Goal: Information Seeking & Learning: Learn about a topic

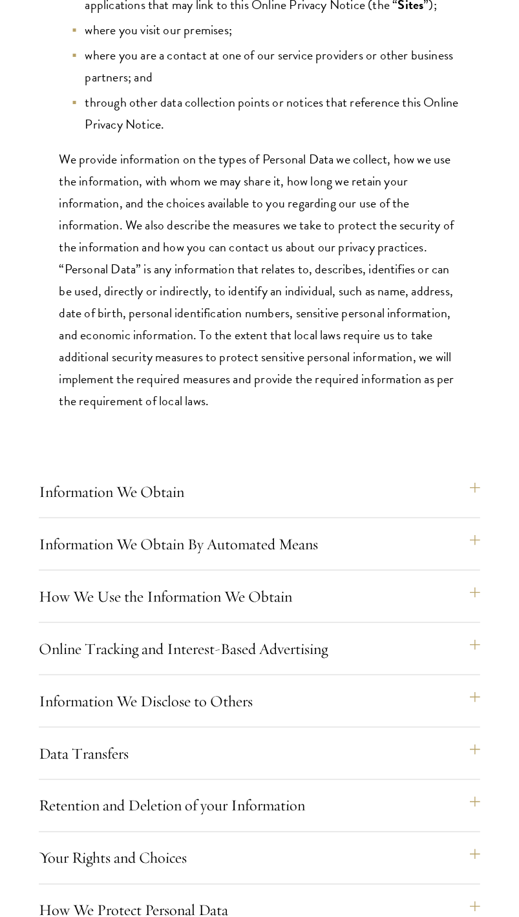
scroll to position [614, 0]
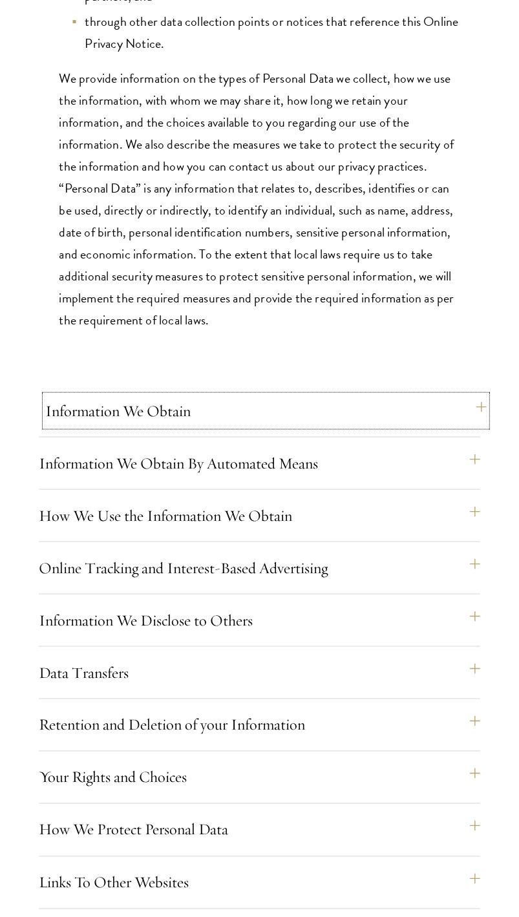
click at [464, 427] on button "Information We Obtain" at bounding box center [265, 411] width 441 height 31
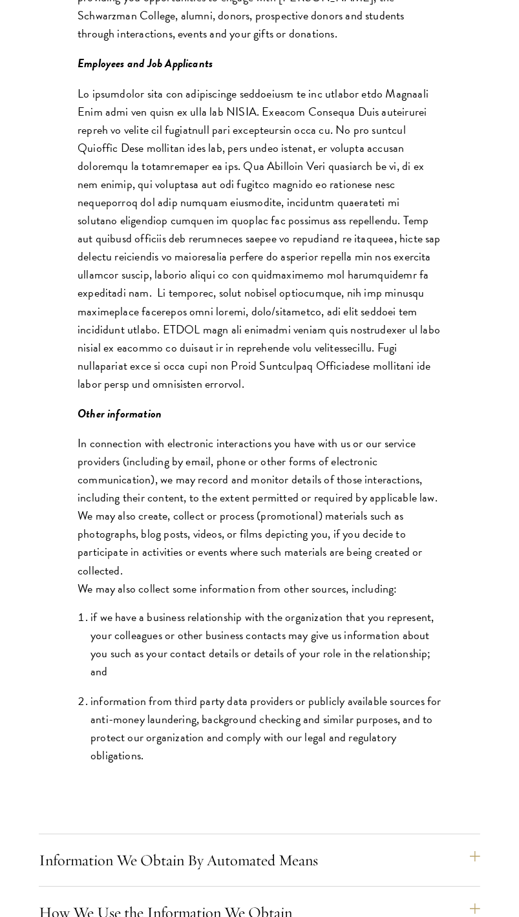
scroll to position [2116, 0]
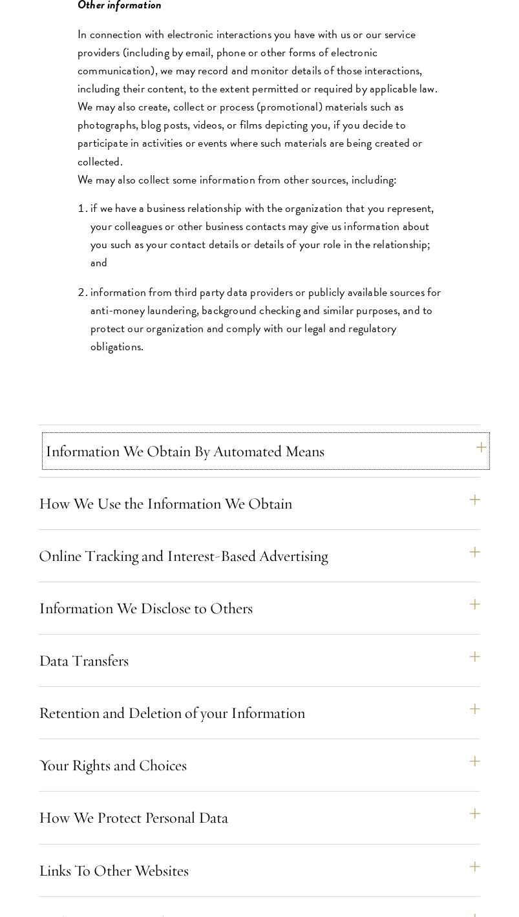
click at [473, 467] on button "Information We Obtain By Automated Means" at bounding box center [265, 451] width 441 height 31
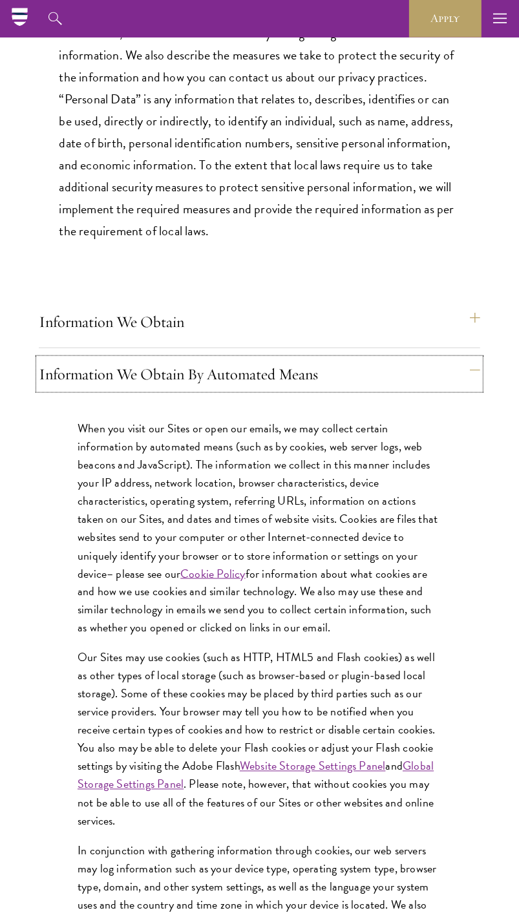
scroll to position [683, 0]
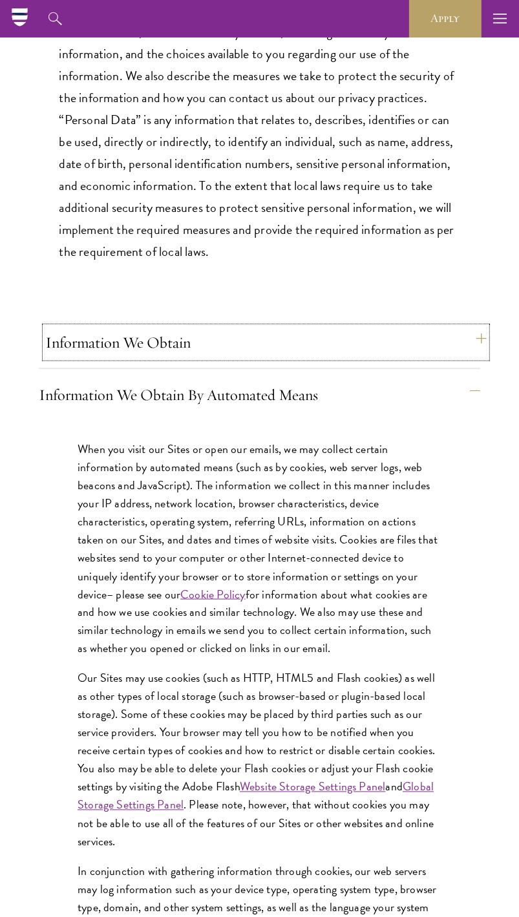
click at [478, 358] on button "Information We Obtain" at bounding box center [265, 342] width 441 height 31
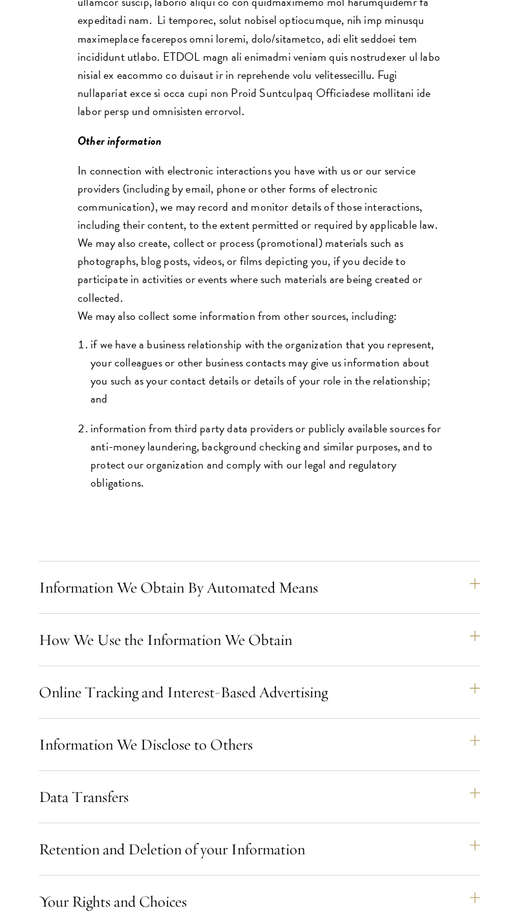
scroll to position [2389, 0]
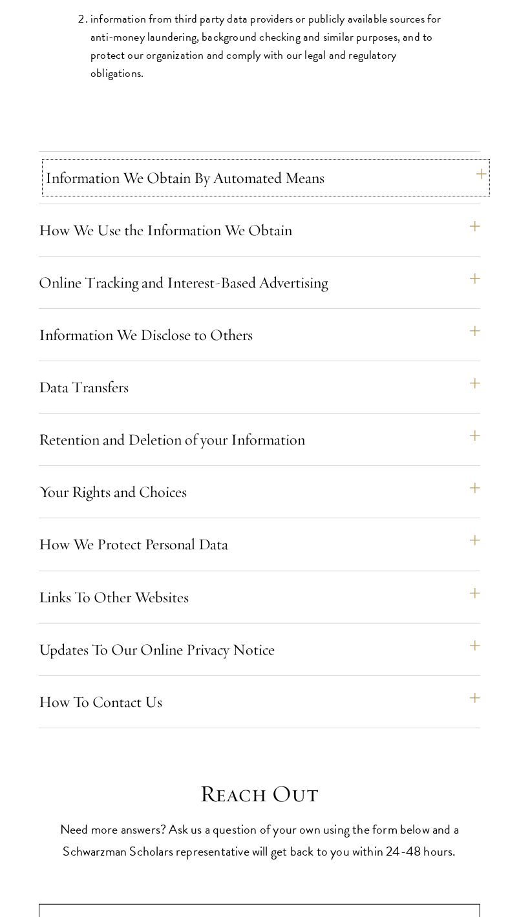
click at [478, 193] on button "Information We Obtain By Automated Means" at bounding box center [265, 177] width 441 height 31
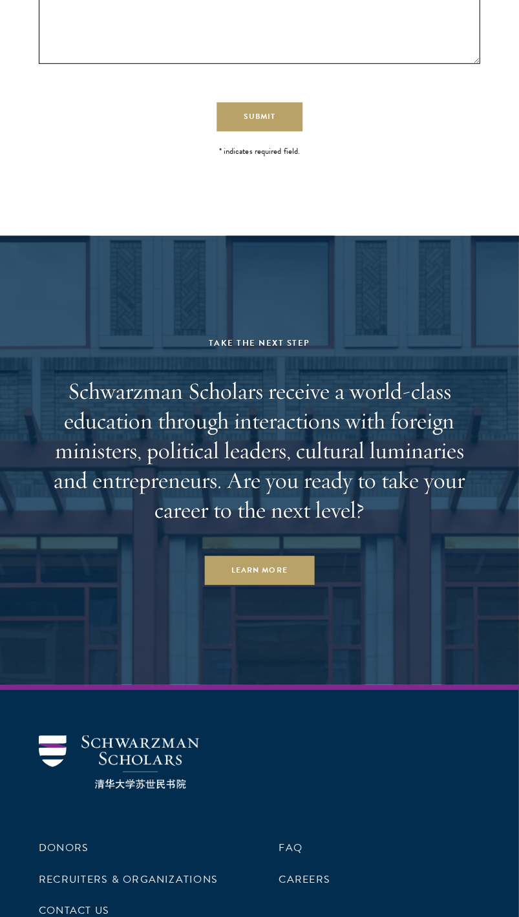
scroll to position [3282, 0]
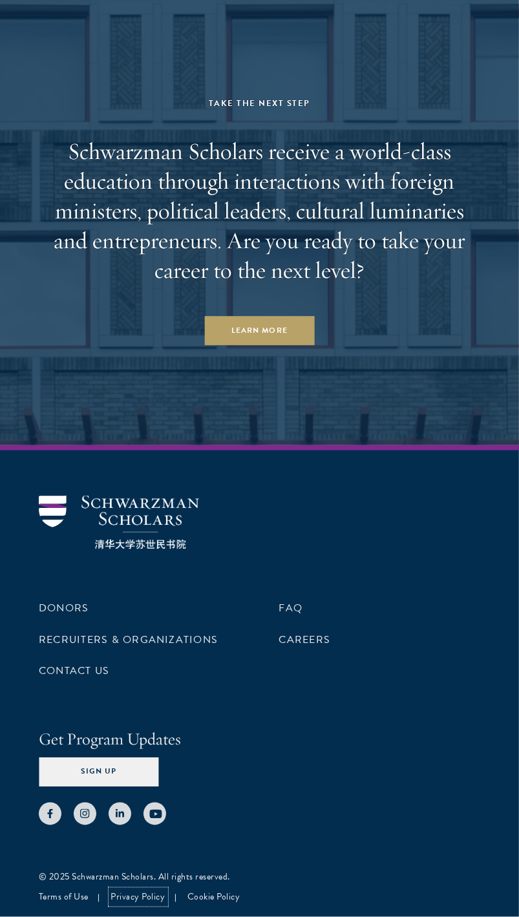
click at [146, 896] on link "Privacy Policy" at bounding box center [138, 898] width 54 height 14
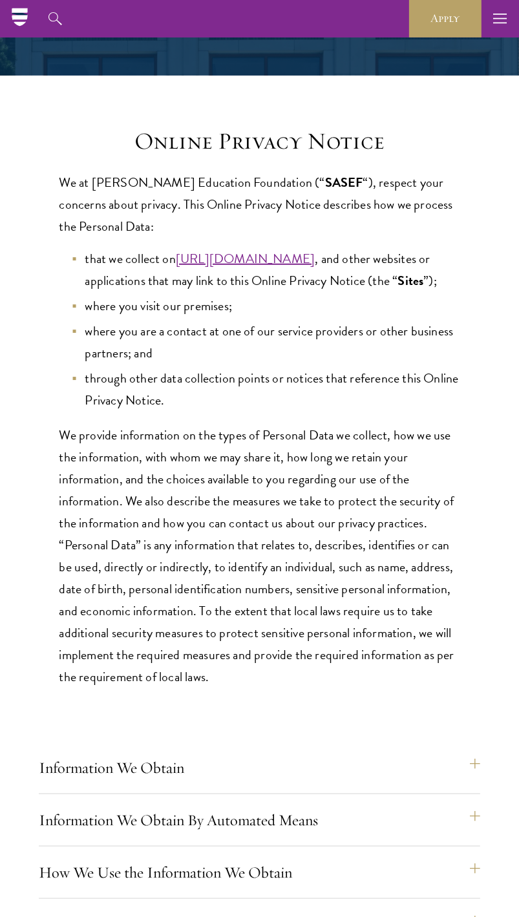
scroll to position [204, 0]
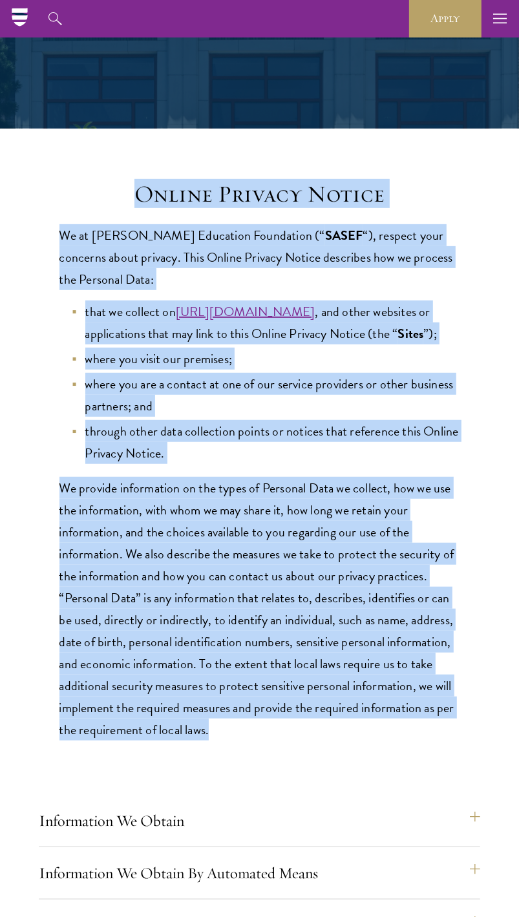
drag, startPoint x: 142, startPoint y: 198, endPoint x: 241, endPoint y: 760, distance: 571.1
click at [241, 741] on div "Online Privacy Notice We at Stephen A. Schwarzman Education Foundation (“ SASEF…" at bounding box center [259, 460] width 401 height 560
copy div "Online Privacy Notice We at Stephen A. Schwarzman Education Foundation (“ SASEF…"
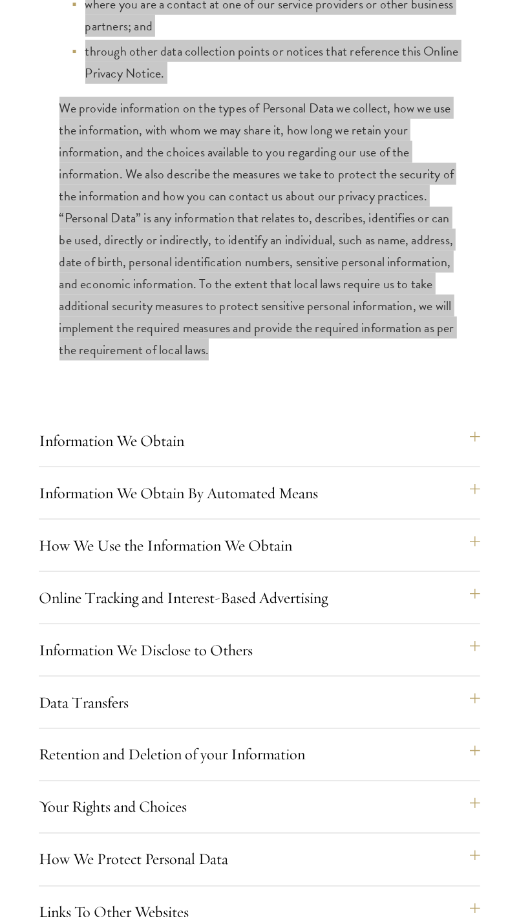
scroll to position [614, 0]
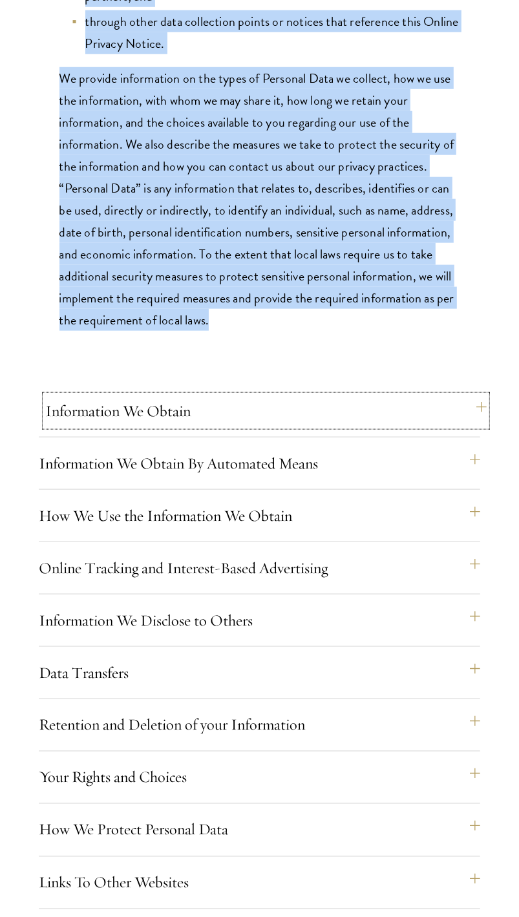
click at [480, 427] on button "Information We Obtain" at bounding box center [265, 411] width 441 height 31
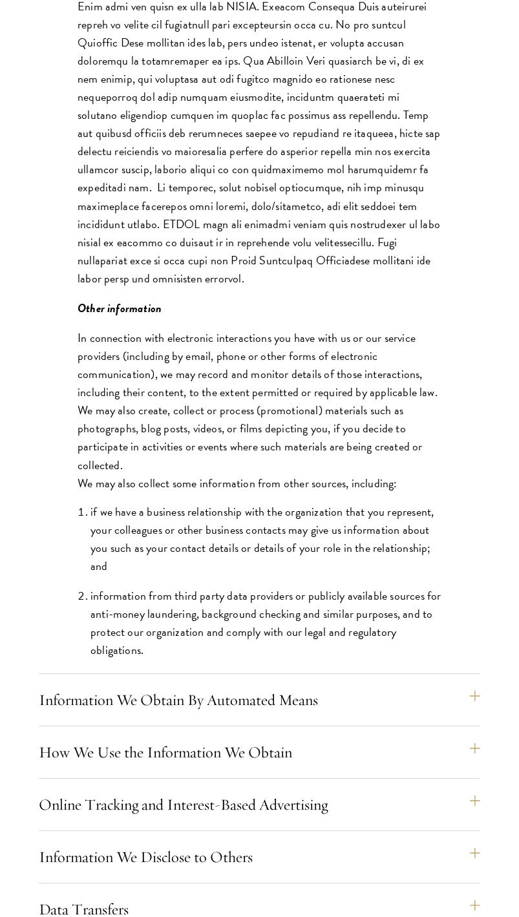
scroll to position [1827, 0]
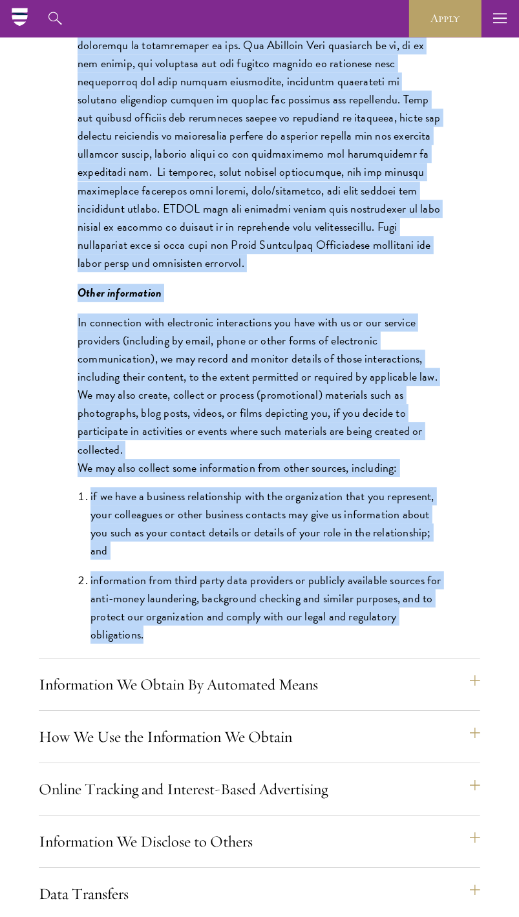
drag, startPoint x: 74, startPoint y: 491, endPoint x: 350, endPoint y: 649, distance: 318.2
copy div "Information that you give us The types of information we collect concerning ind…"
click at [475, 701] on button "Information We Obtain By Automated Means" at bounding box center [265, 685] width 441 height 31
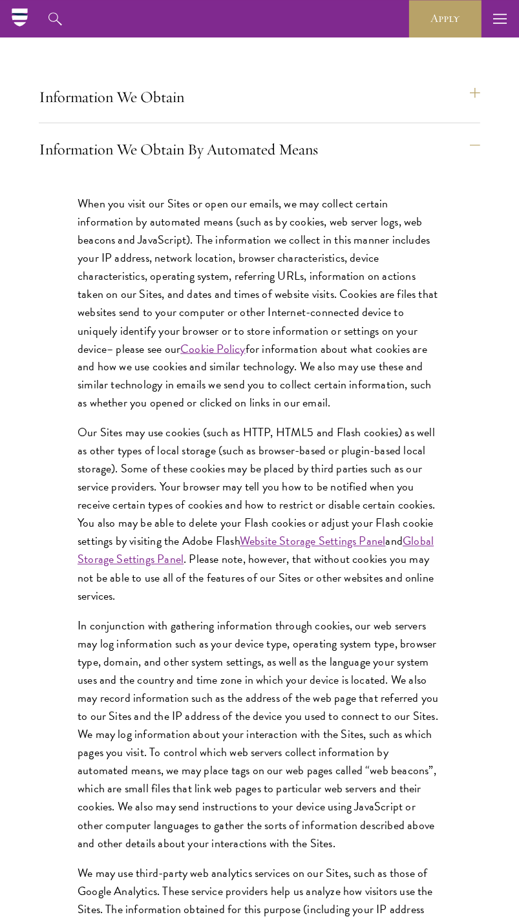
scroll to position [790, 0]
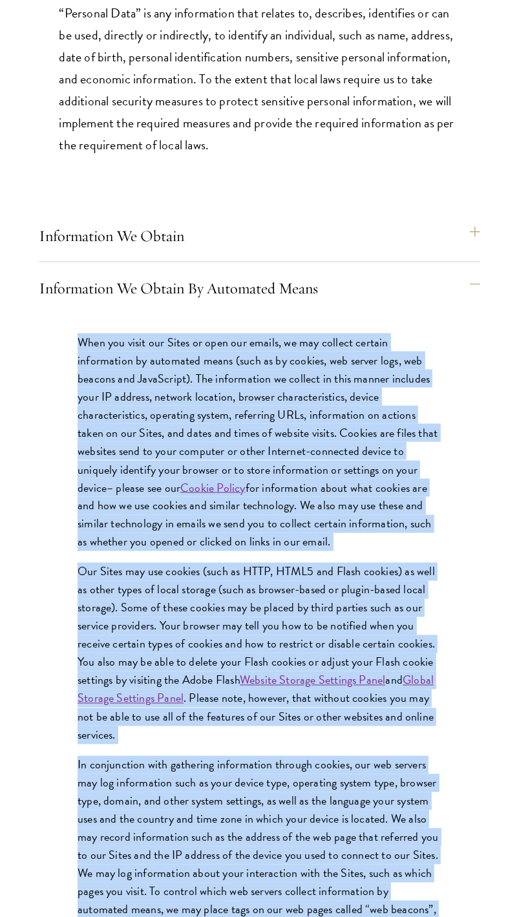
drag, startPoint x: 343, startPoint y: 479, endPoint x: 16, endPoint y: 306, distance: 369.8
click at [39, 313] on div "When you visit our Sites or open our emails, we may collect certain information…" at bounding box center [259, 779] width 441 height 933
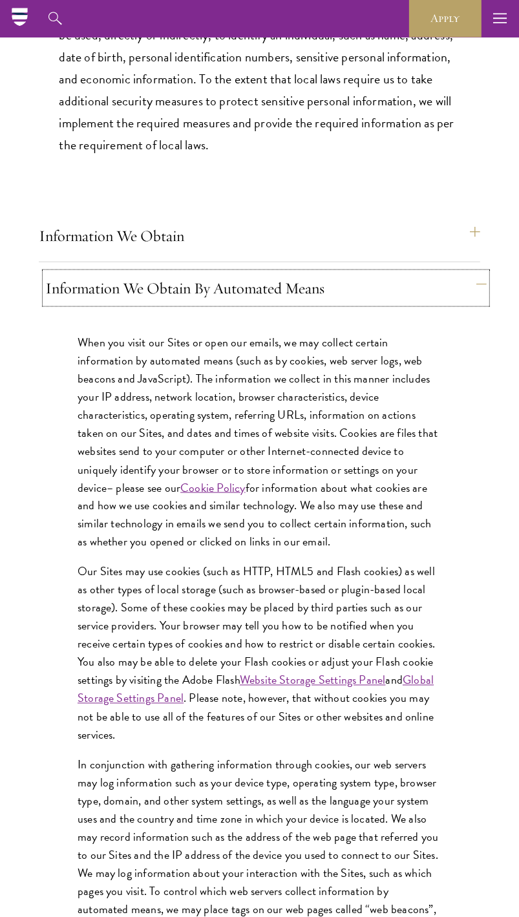
drag, startPoint x: 39, startPoint y: 312, endPoint x: 121, endPoint y: 322, distance: 82.1
click at [121, 304] on button "Information We Obtain By Automated Means" at bounding box center [265, 288] width 441 height 31
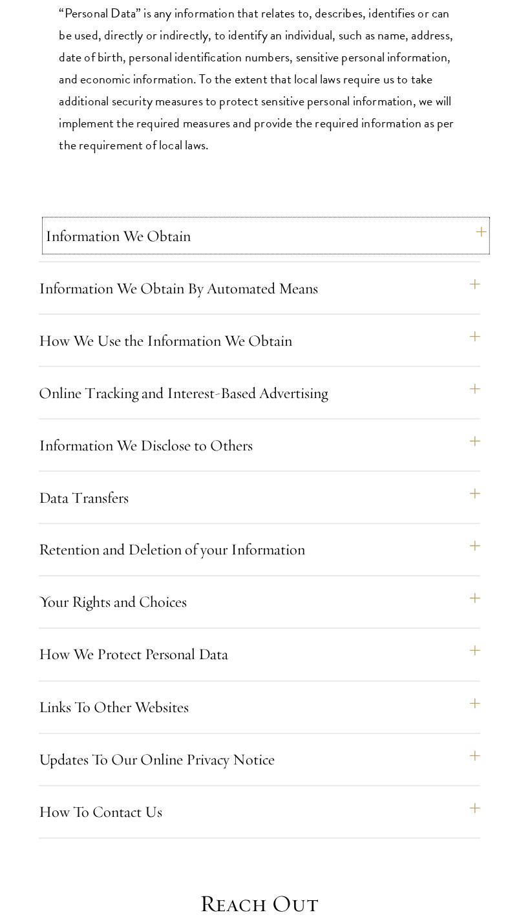
click at [480, 251] on button "Information We Obtain" at bounding box center [265, 235] width 441 height 31
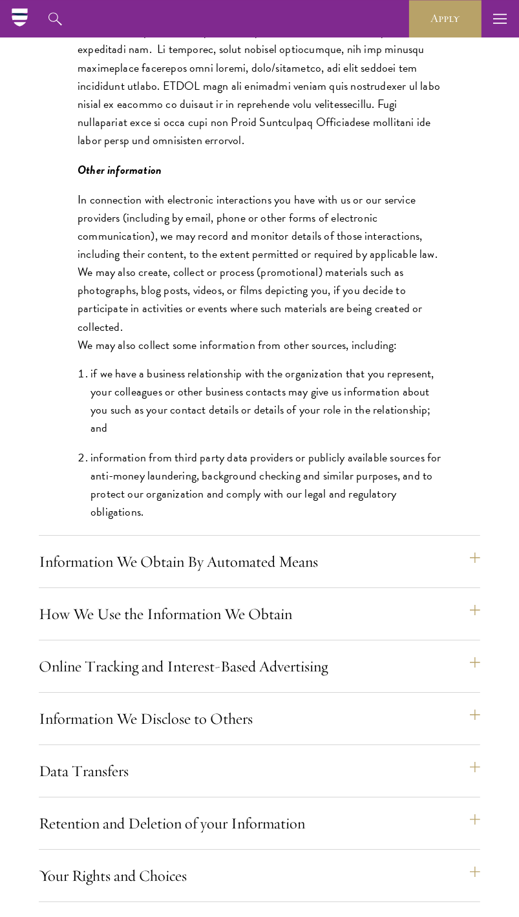
scroll to position [2291, 0]
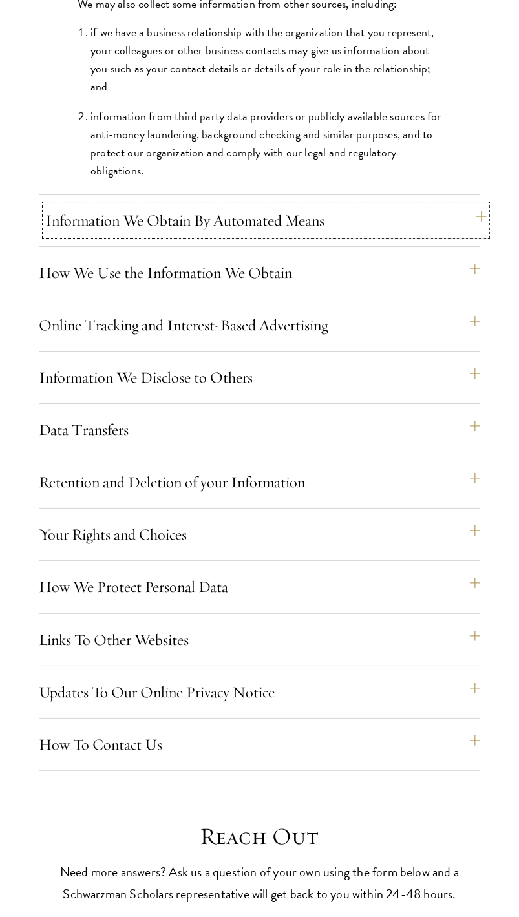
click at [483, 236] on button "Information We Obtain By Automated Means" at bounding box center [265, 220] width 441 height 31
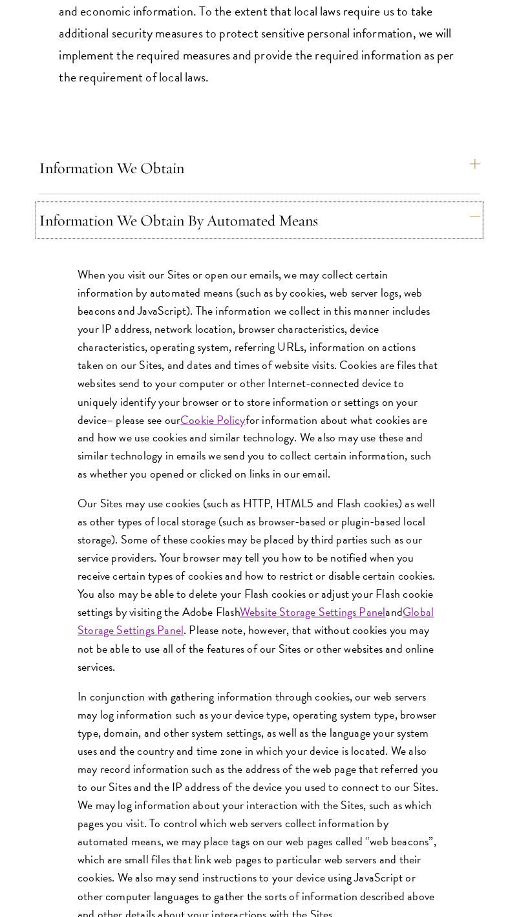
scroll to position [858, 0]
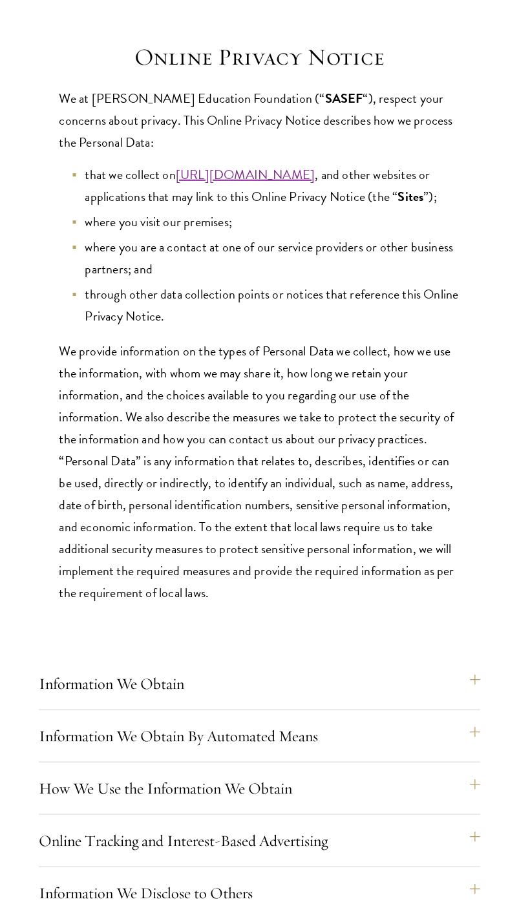
scroll to position [614, 0]
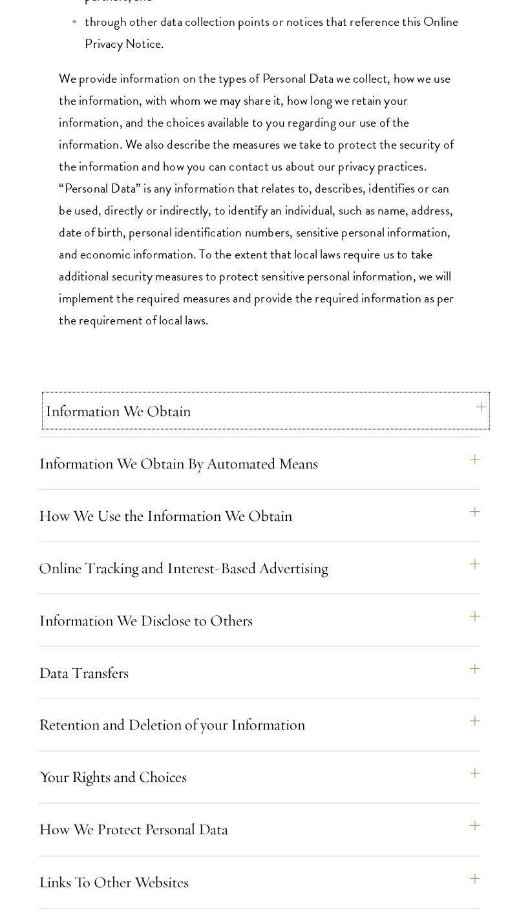
click at [474, 425] on button "Information We Obtain" at bounding box center [265, 411] width 441 height 31
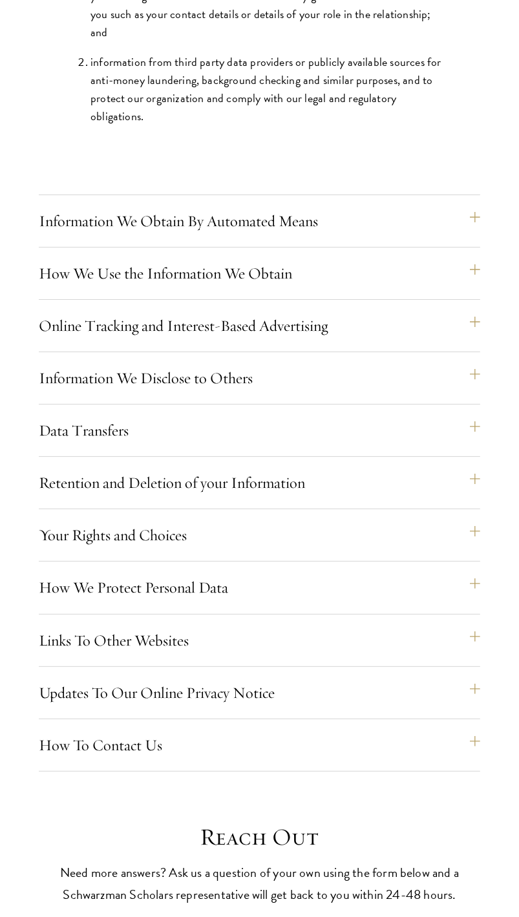
scroll to position [2389, 0]
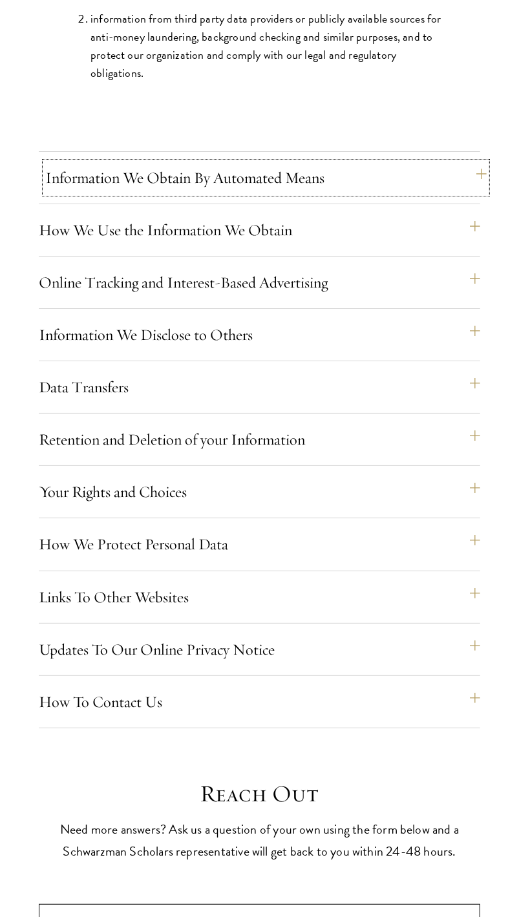
click at [471, 193] on button "Information We Obtain By Automated Means" at bounding box center [265, 177] width 441 height 31
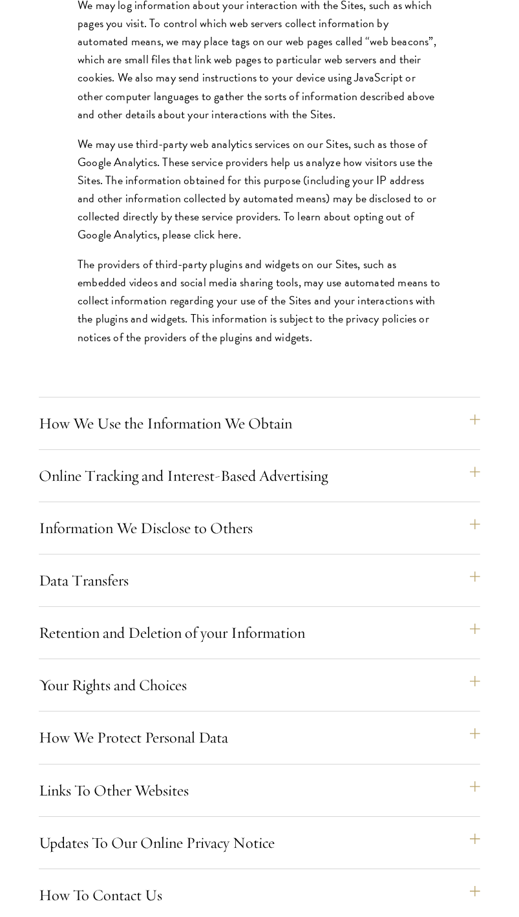
scroll to position [1706, 0]
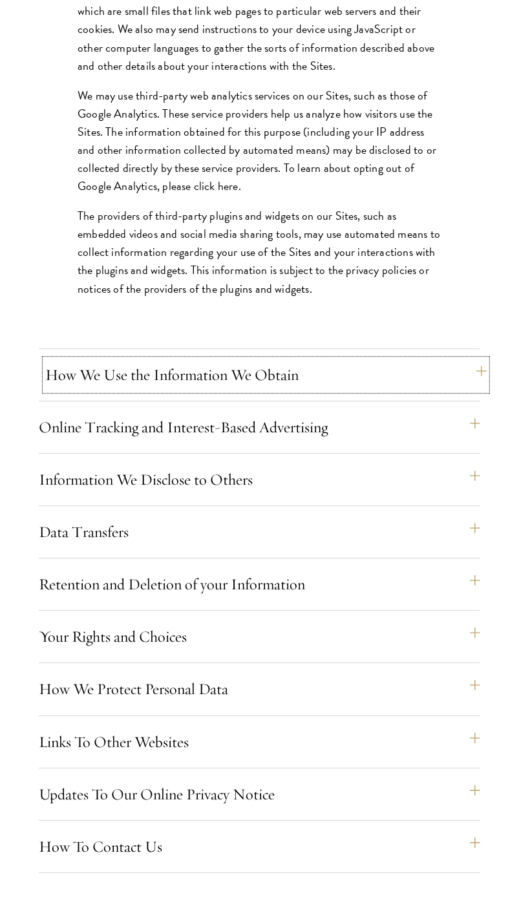
click at [460, 390] on button "How We Use the Information We Obtain" at bounding box center [265, 374] width 441 height 31
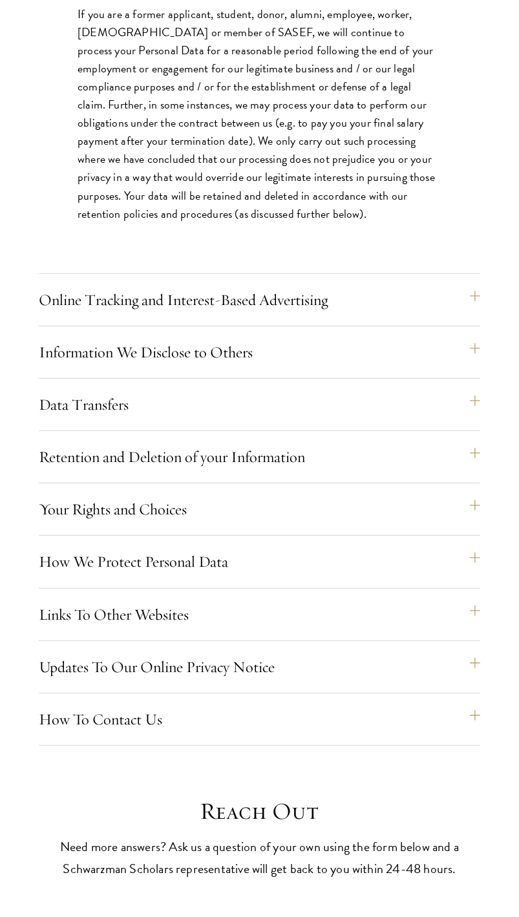
scroll to position [2525, 0]
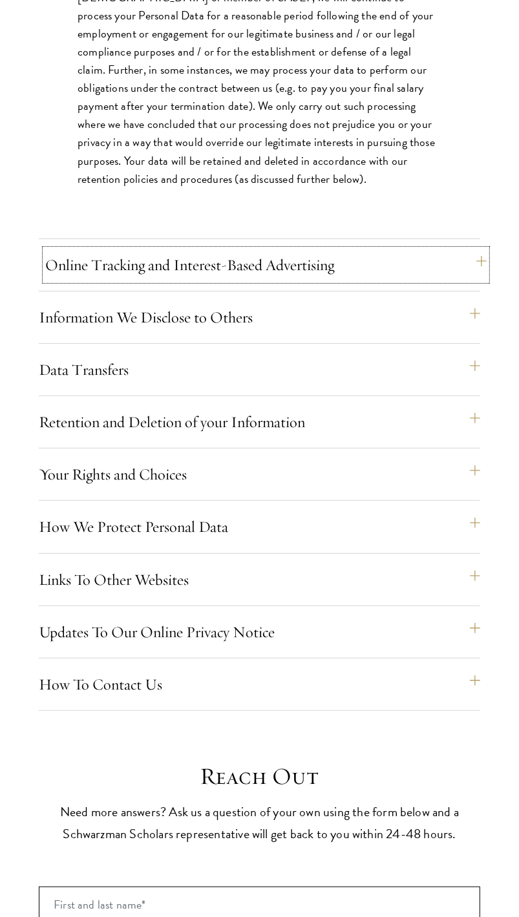
click at [449, 281] on button "Online Tracking and Interest-Based Advertising" at bounding box center [265, 265] width 441 height 31
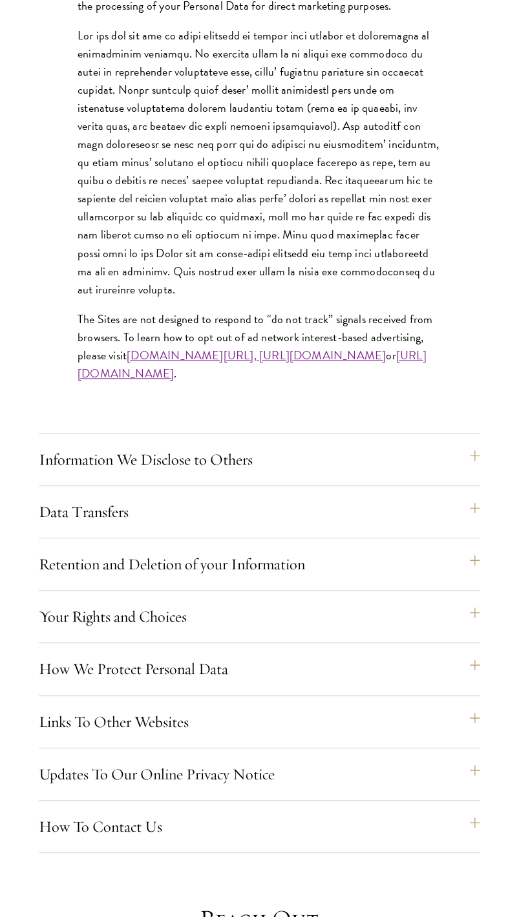
scroll to position [1365, 0]
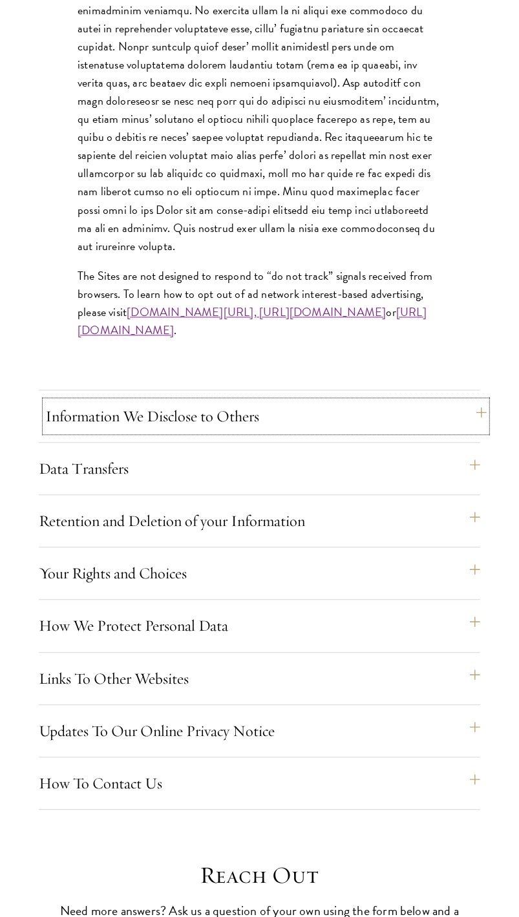
click at [449, 429] on button "Information We Disclose to Others" at bounding box center [265, 416] width 441 height 31
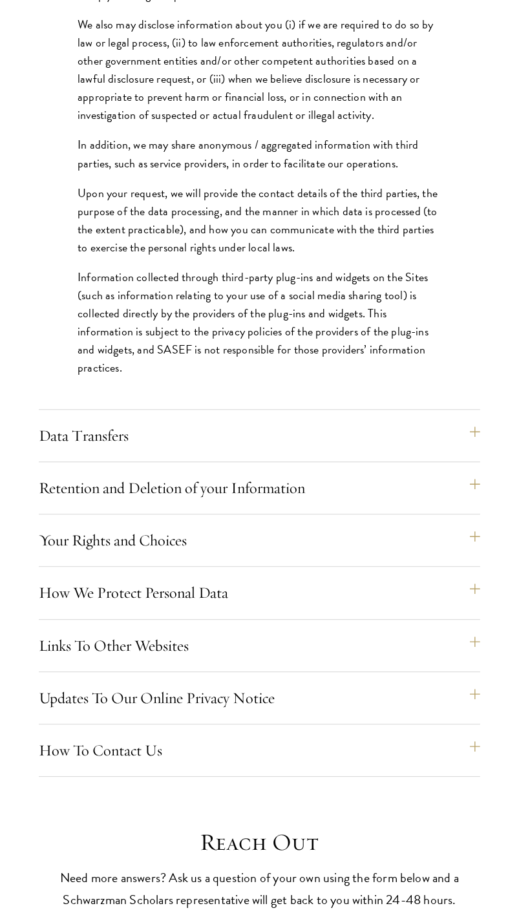
scroll to position [1569, 0]
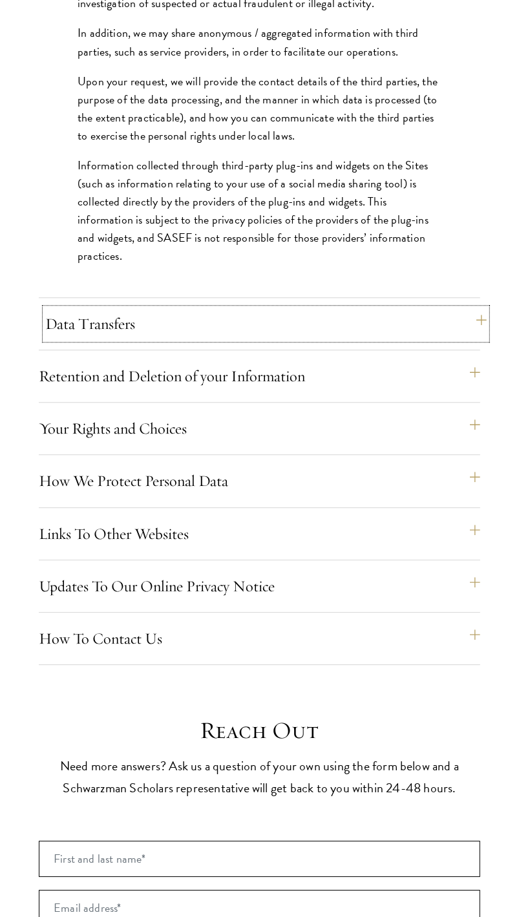
click at [436, 339] on button "Data Transfers" at bounding box center [265, 323] width 441 height 31
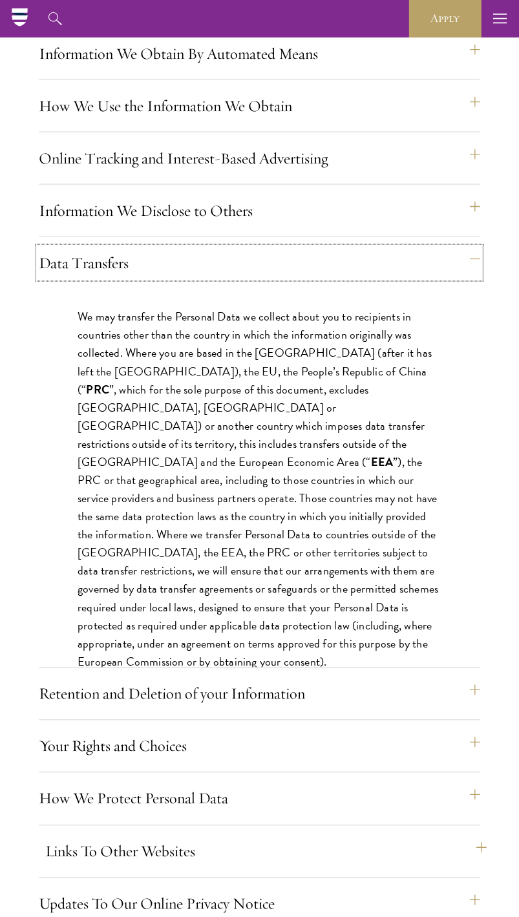
scroll to position [1297, 0]
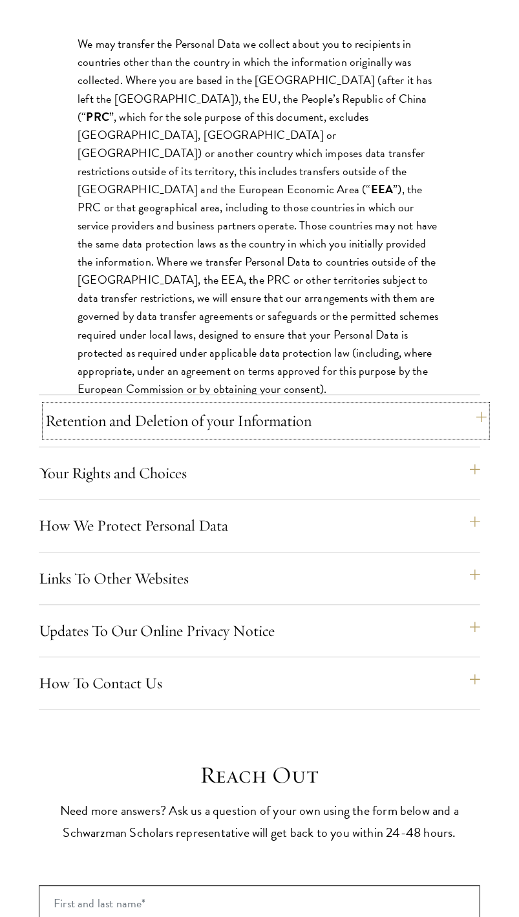
click at [442, 437] on button "Retention and Deletion of your Information" at bounding box center [265, 421] width 441 height 31
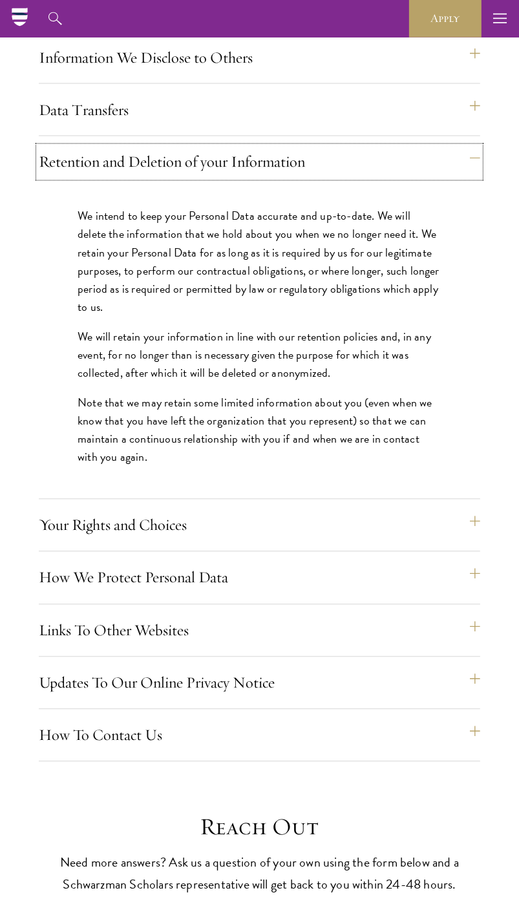
scroll to position [1160, 0]
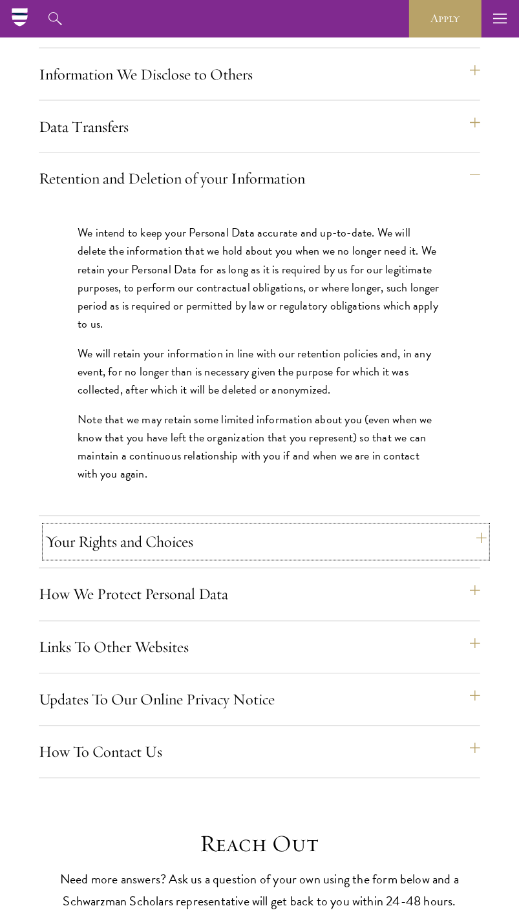
click at [475, 558] on button "Your Rights and Choices" at bounding box center [265, 542] width 441 height 31
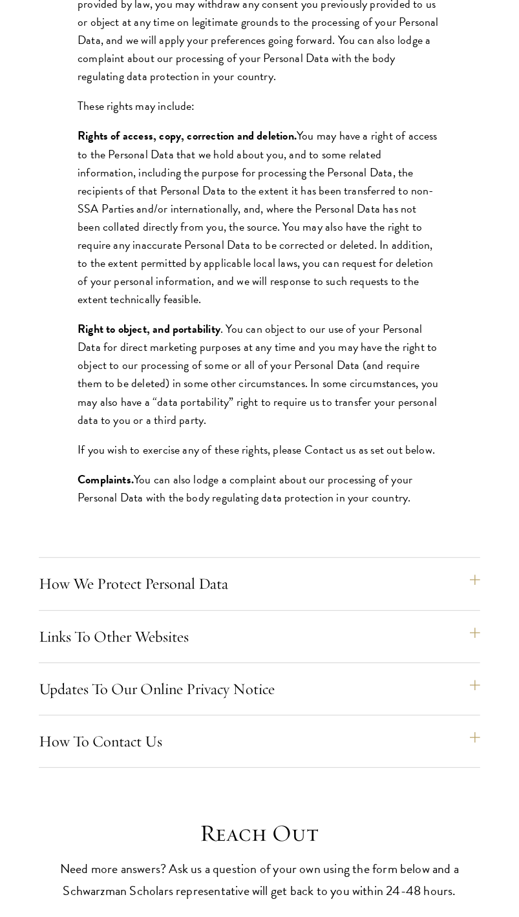
scroll to position [1843, 0]
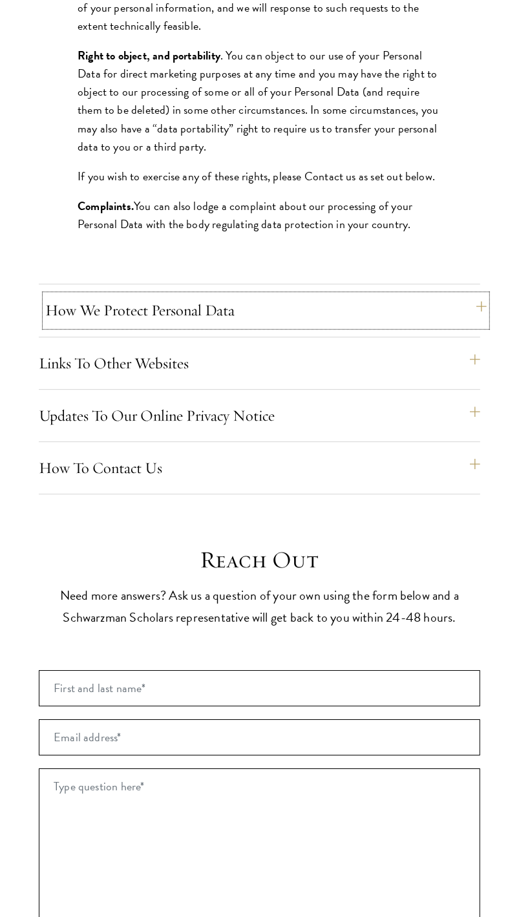
click at [409, 319] on button "How We Protect Personal Data" at bounding box center [265, 310] width 441 height 31
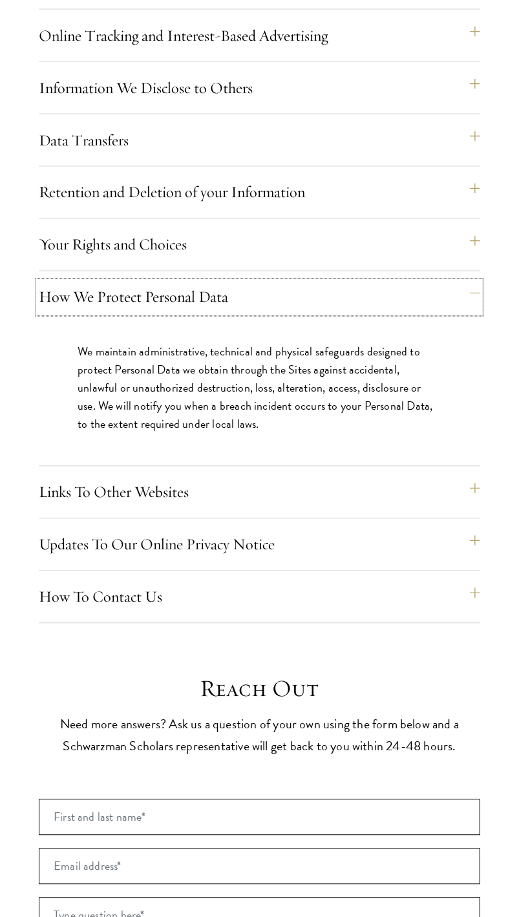
scroll to position [1160, 0]
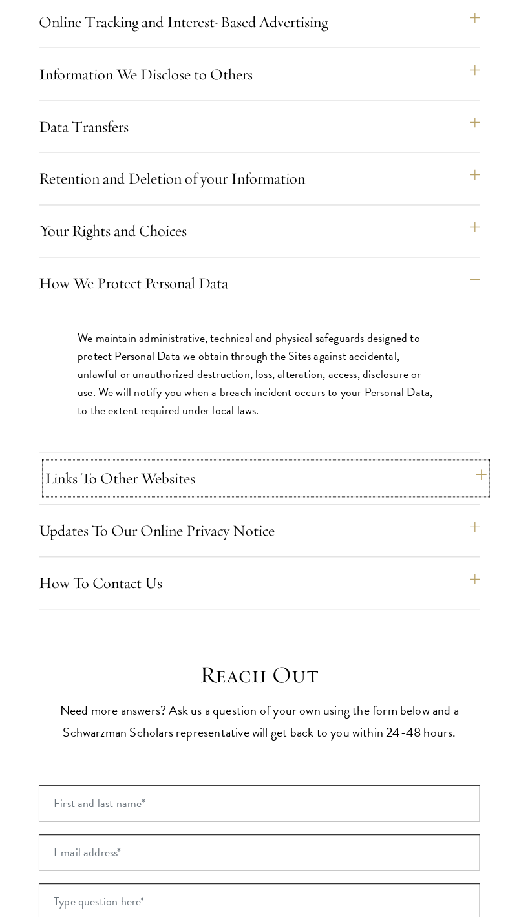
click at [341, 494] on button "Links To Other Websites" at bounding box center [265, 478] width 441 height 31
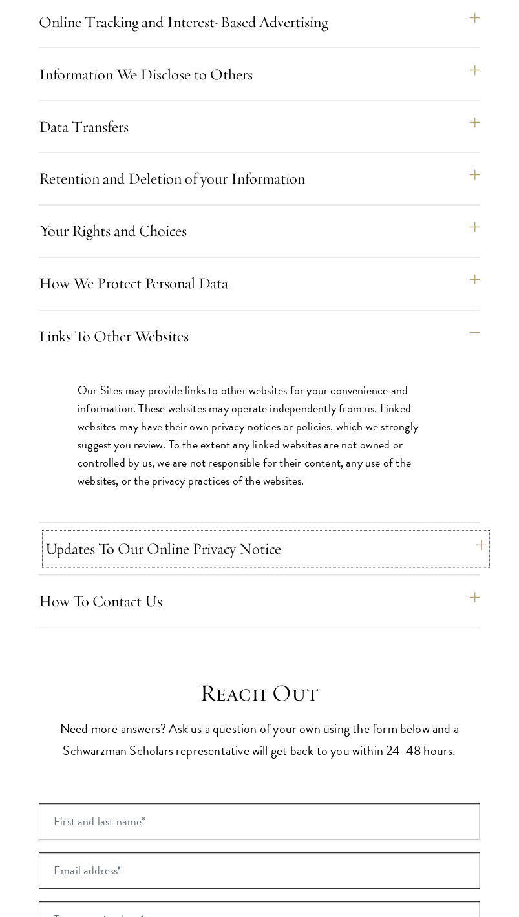
click at [322, 565] on button "Updates To Our Online Privacy Notice" at bounding box center [265, 549] width 441 height 31
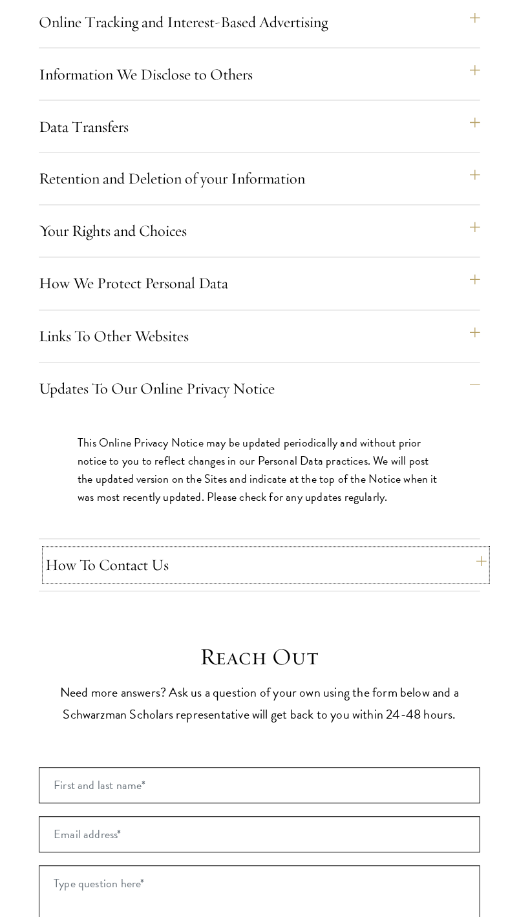
click at [365, 581] on button "How To Contact Us" at bounding box center [265, 565] width 441 height 31
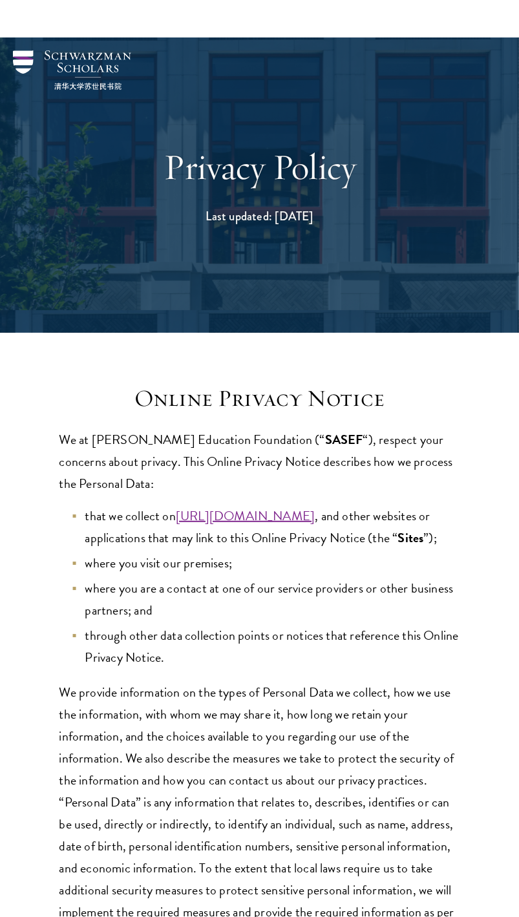
scroll to position [204, 0]
